Goal: Task Accomplishment & Management: Manage account settings

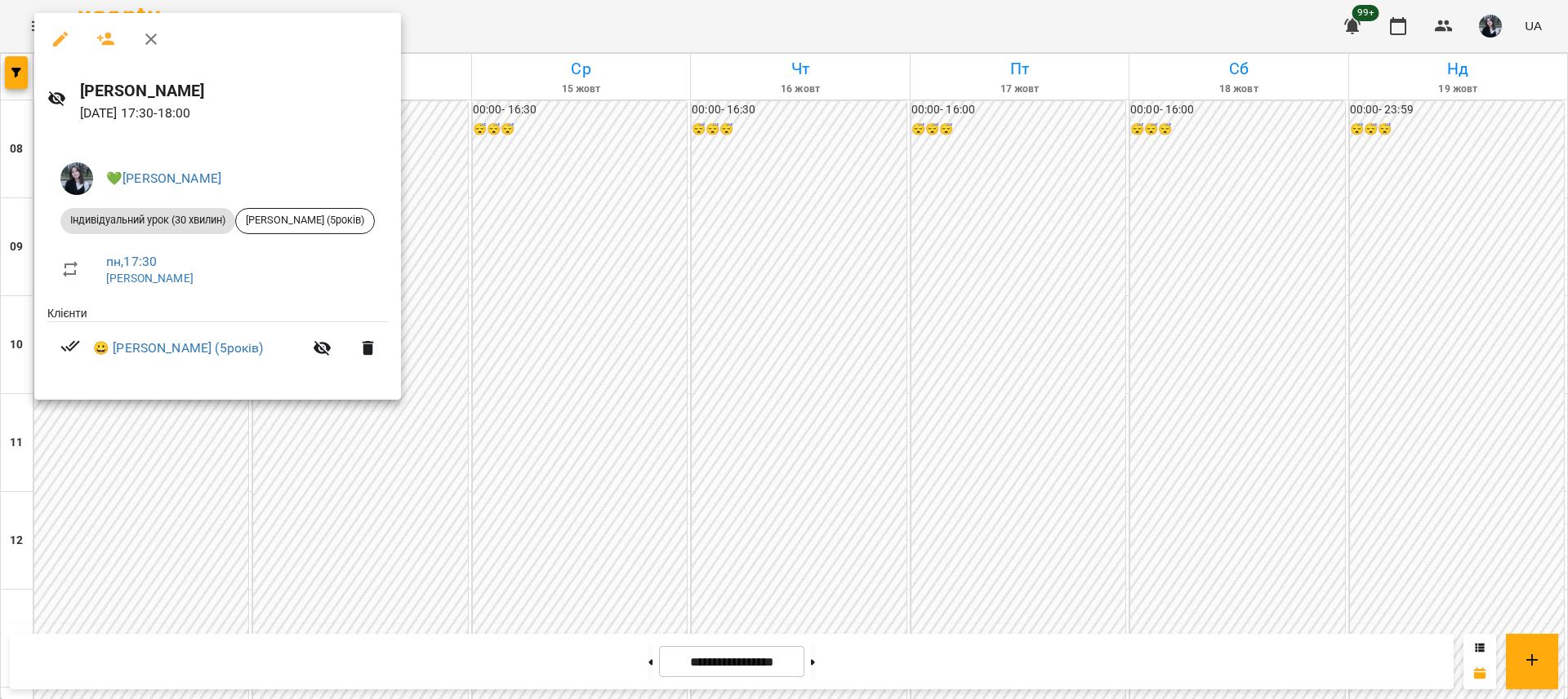
scroll to position [690, 0]
click at [396, 430] on div at bounding box center [784, 350] width 1568 height 699
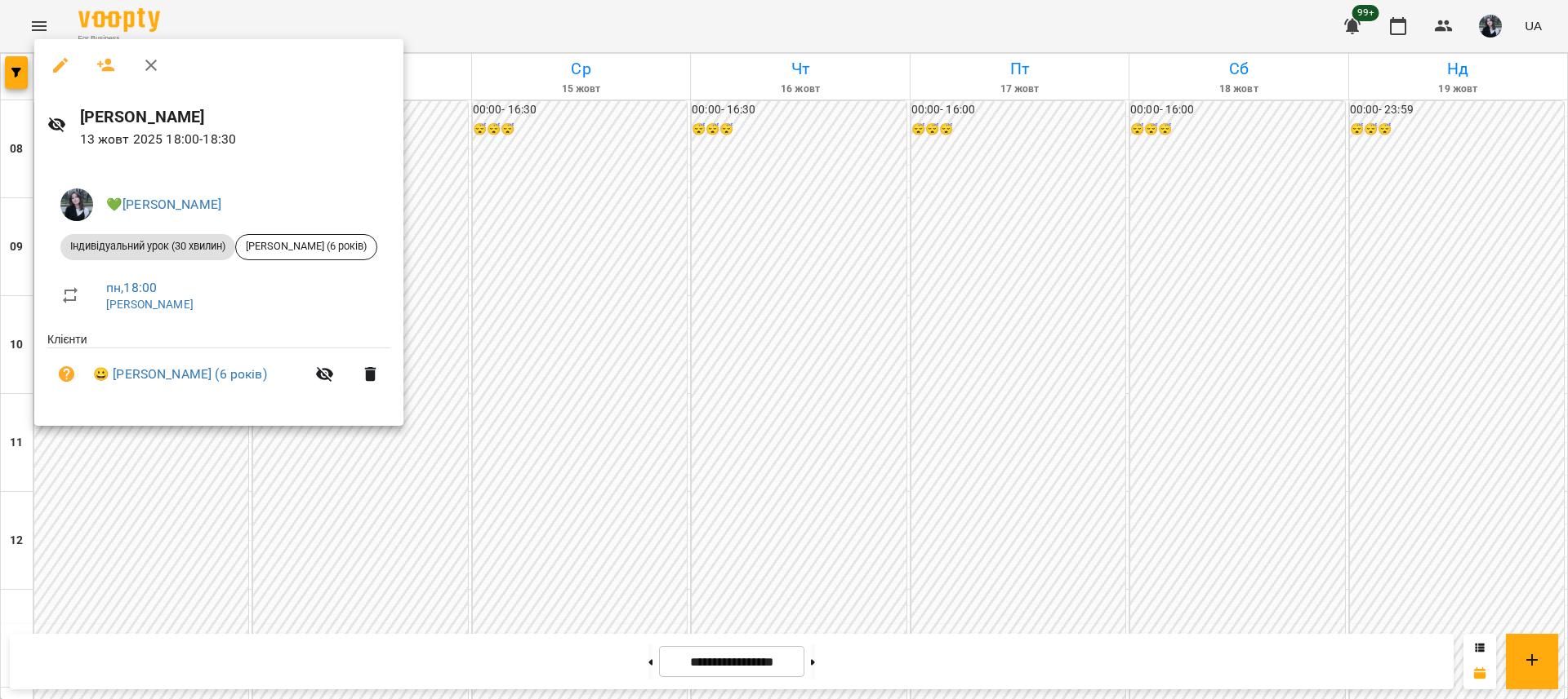
click at [381, 509] on div at bounding box center [784, 350] width 1568 height 699
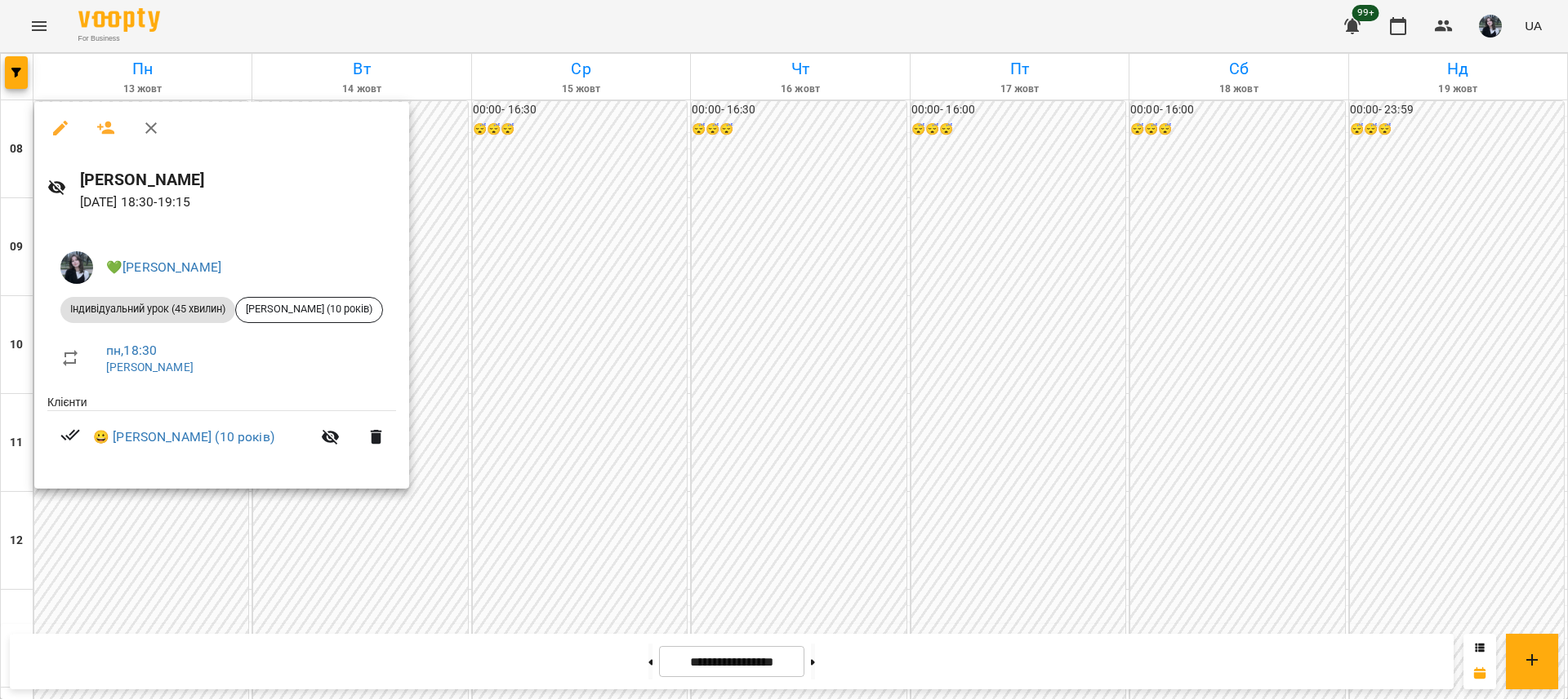
click at [352, 535] on div at bounding box center [784, 350] width 1568 height 699
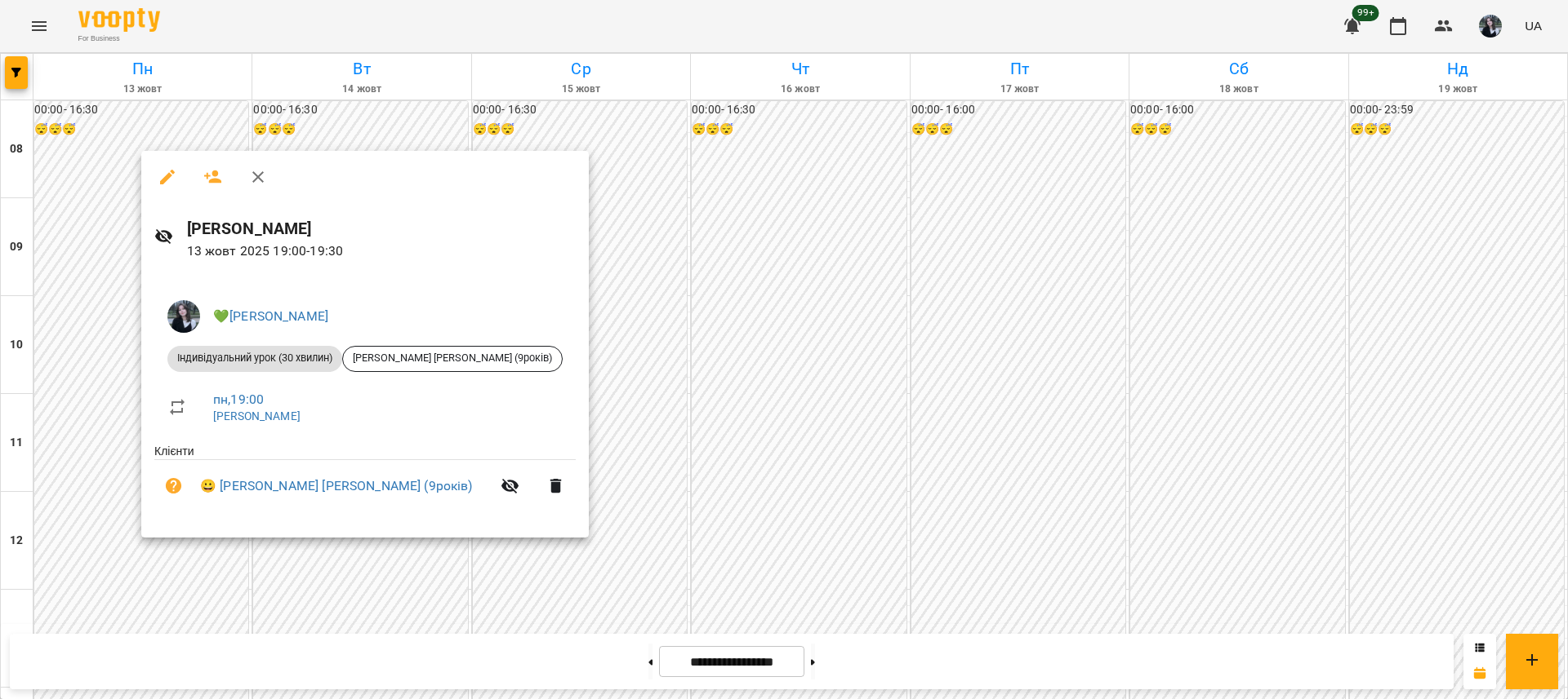
click at [361, 547] on div at bounding box center [784, 350] width 1568 height 699
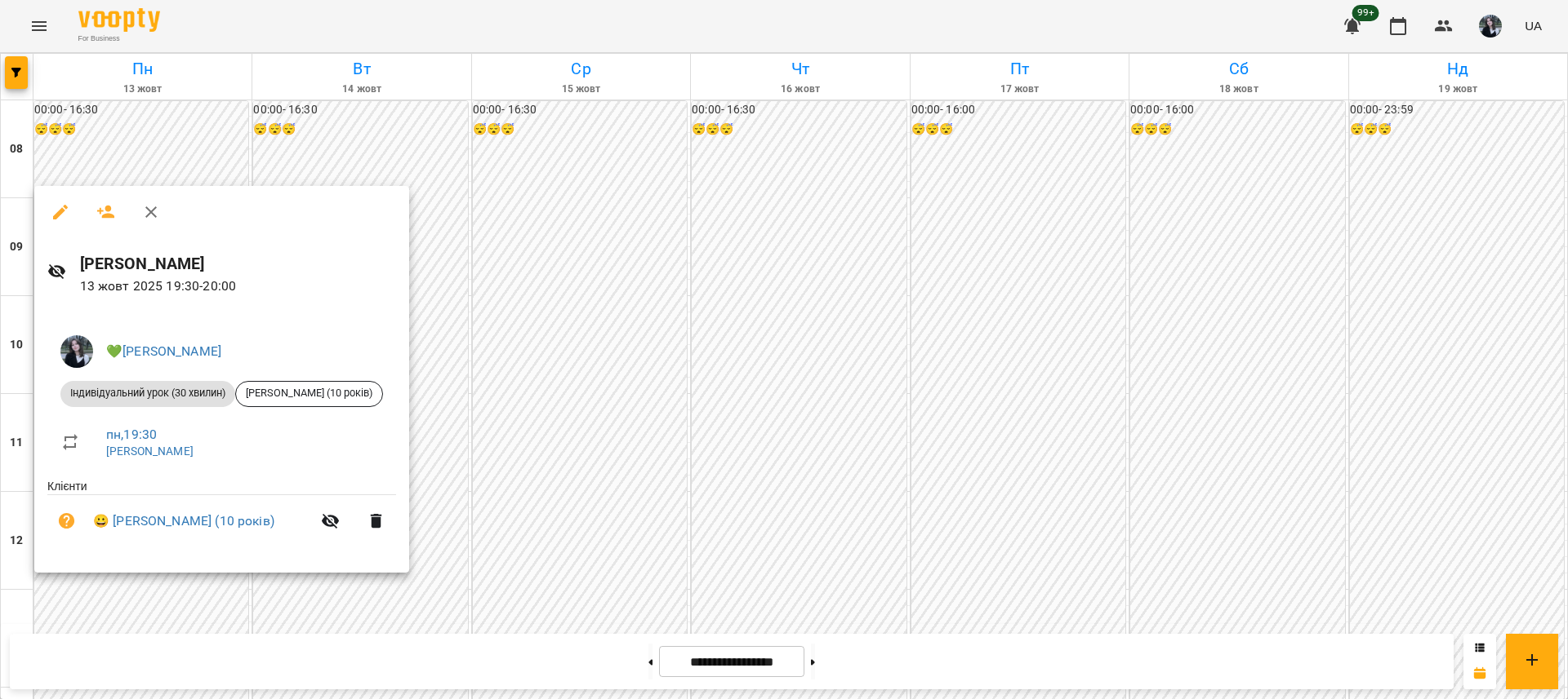
click at [498, 531] on div at bounding box center [784, 350] width 1568 height 699
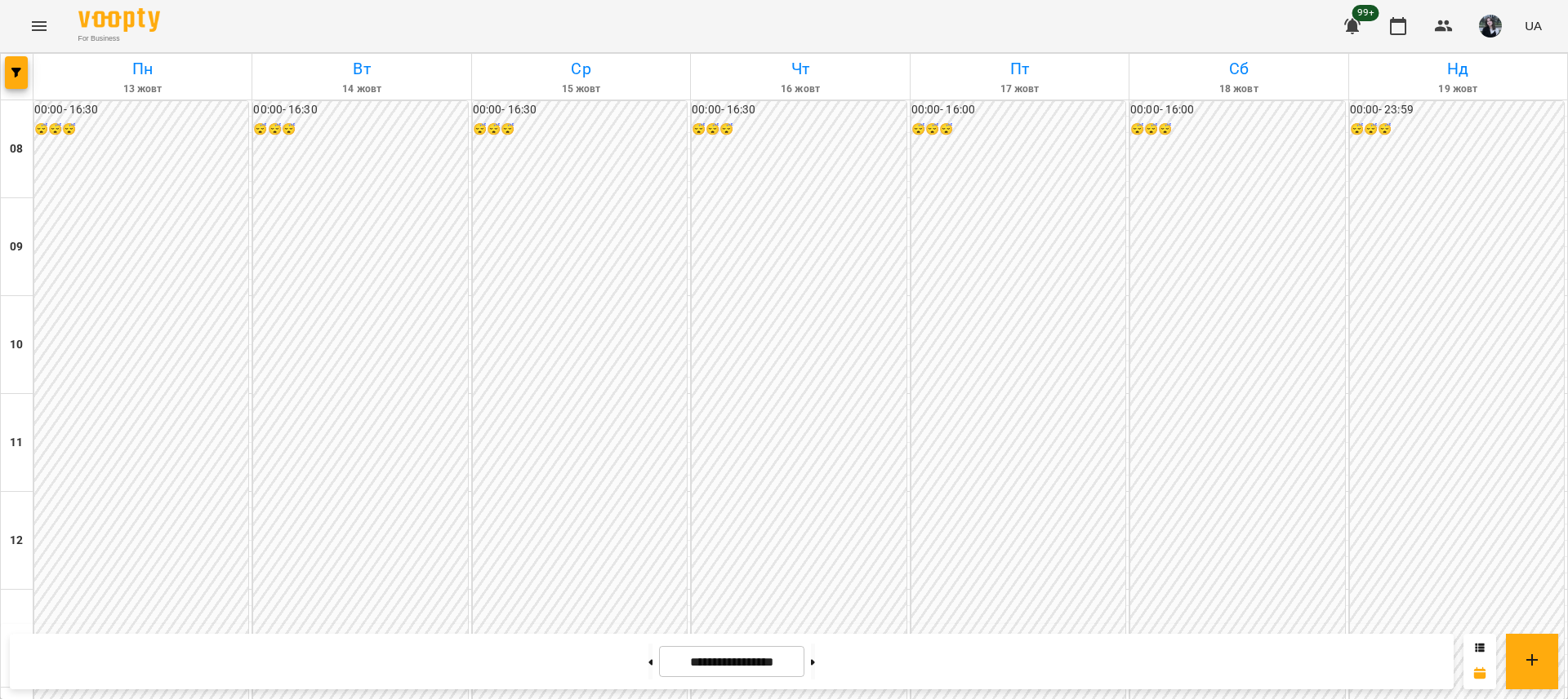
scroll to position [690, 0]
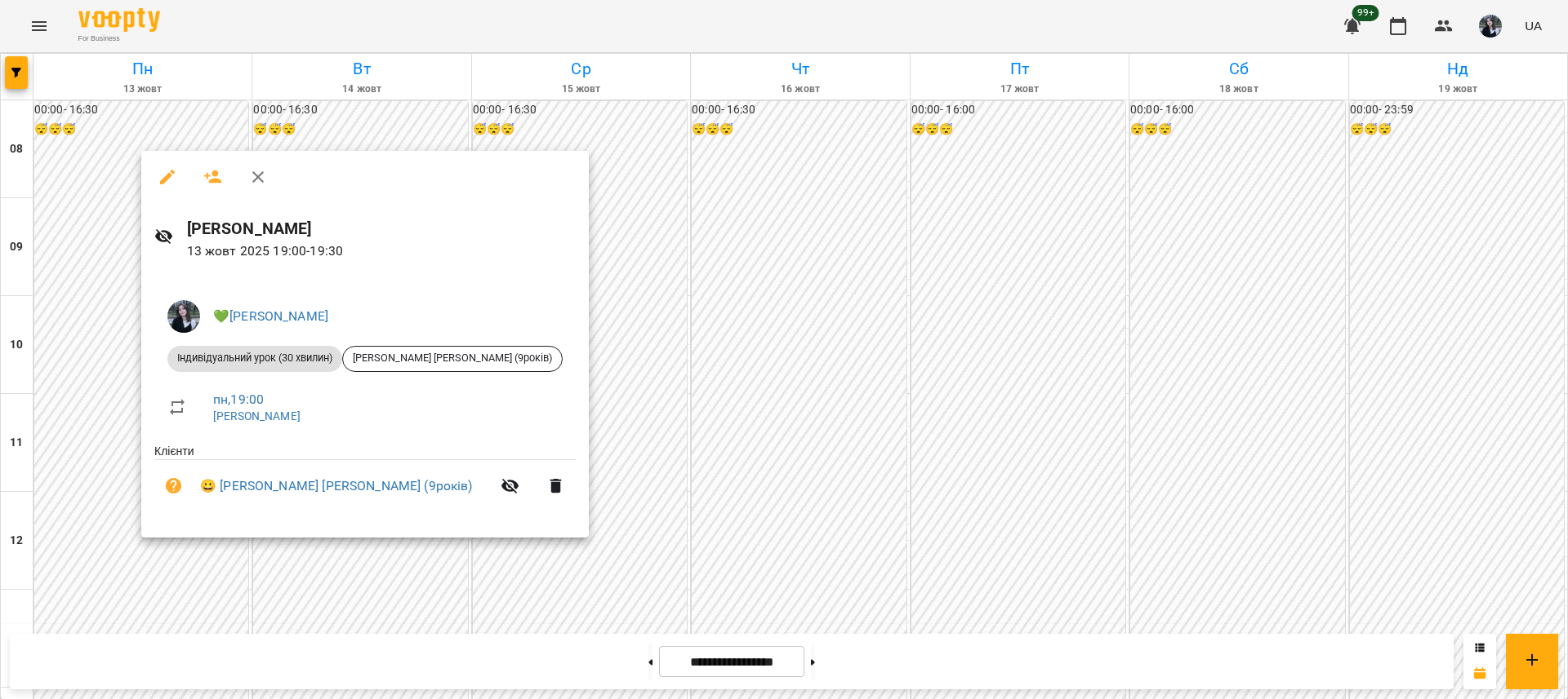
click at [149, 619] on div at bounding box center [784, 350] width 1568 height 699
